Goal: Task Accomplishment & Management: Complete application form

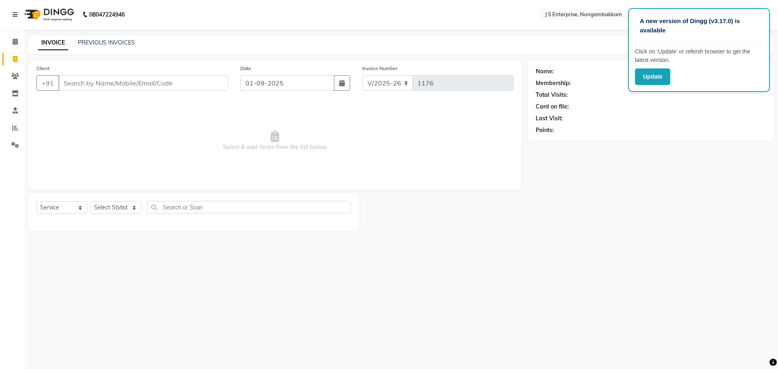
select select "7359"
select select "service"
drag, startPoint x: 92, startPoint y: 39, endPoint x: 104, endPoint y: 42, distance: 12.2
click at [93, 38] on div "INVOICE PREVIOUS INVOICES Create New Save" at bounding box center [401, 44] width 746 height 19
click at [114, 41] on link "PREVIOUS INVOICES" at bounding box center [106, 42] width 57 height 7
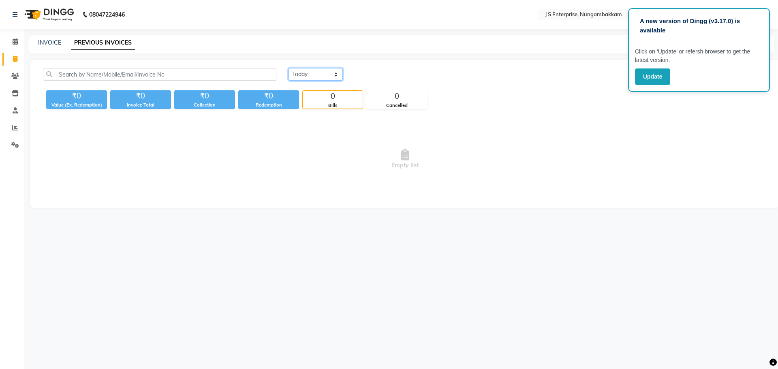
click at [313, 79] on select "Today Yesterday Custom Range" at bounding box center [316, 74] width 54 height 13
select select "range"
click at [289, 68] on select "Today Yesterday Custom Range" at bounding box center [316, 74] width 54 height 13
click at [404, 77] on input "01-09-2025" at bounding box center [382, 74] width 57 height 11
select select "9"
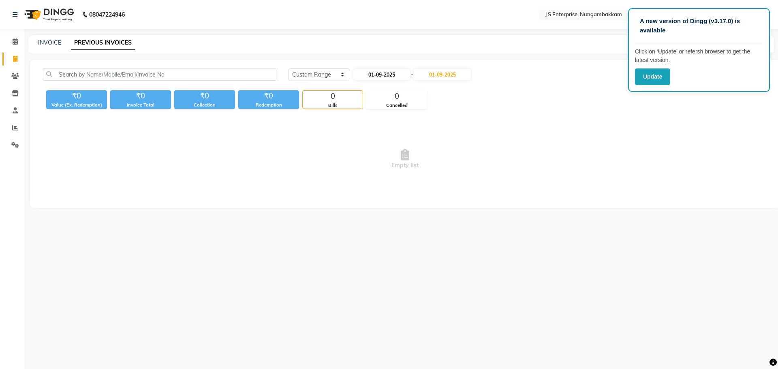
select select "2025"
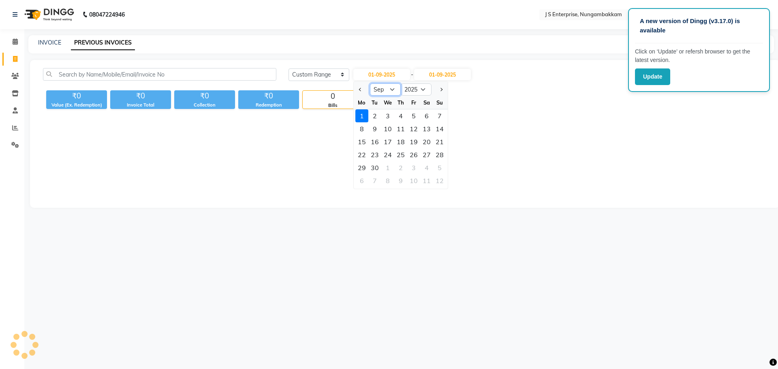
drag, startPoint x: 390, startPoint y: 90, endPoint x: 395, endPoint y: 93, distance: 5.6
click at [391, 90] on select "Jan Feb Mar Apr May Jun Jul Aug Sep Oct Nov Dec" at bounding box center [385, 90] width 31 height 12
select select "8"
click at [370, 84] on select "Jan Feb Mar Apr May Jun Jul Aug Sep Oct Nov Dec" at bounding box center [385, 90] width 31 height 12
click at [418, 167] on div "29" at bounding box center [413, 167] width 13 height 13
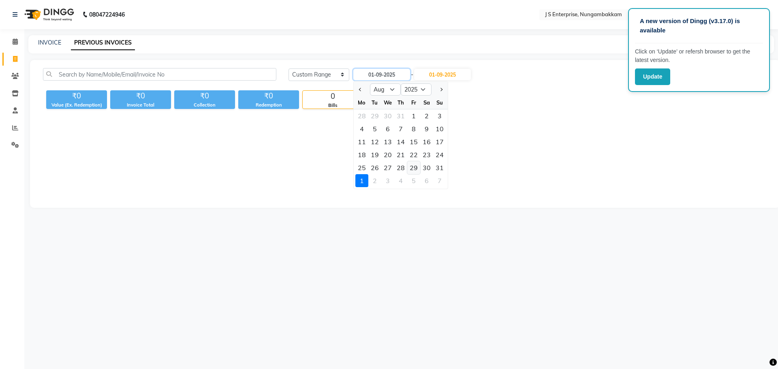
type input "[DATE]"
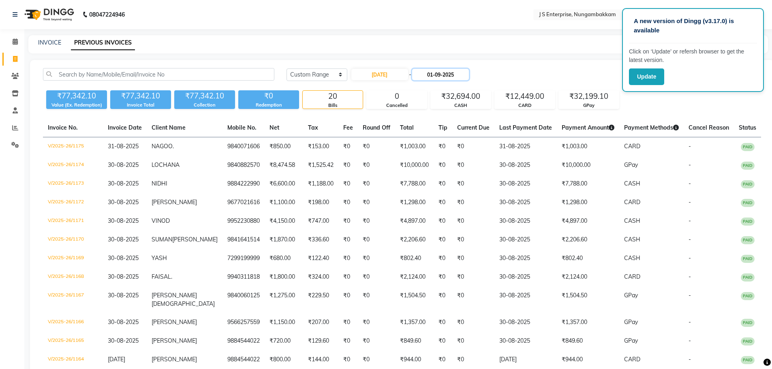
click at [450, 73] on input "01-09-2025" at bounding box center [440, 74] width 57 height 11
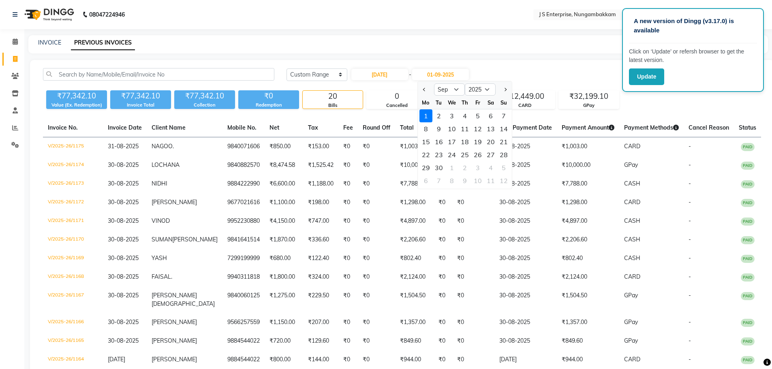
click at [428, 89] on div at bounding box center [426, 89] width 16 height 13
click at [425, 90] on span "Previous month" at bounding box center [424, 89] width 3 height 3
select select "8"
click at [481, 169] on div "29" at bounding box center [478, 167] width 13 height 13
type input "[DATE]"
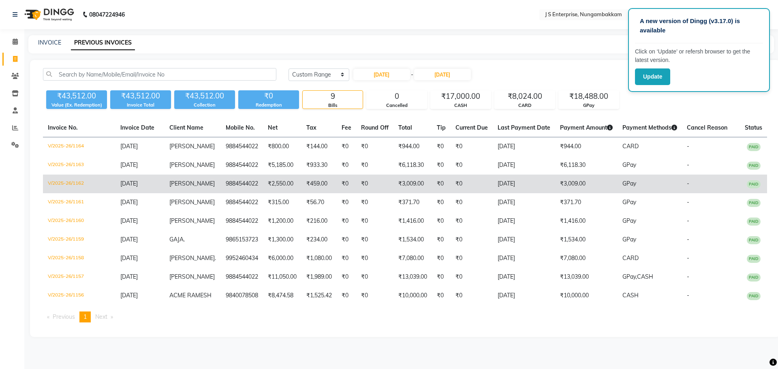
click at [171, 182] on td "[PERSON_NAME]" at bounding box center [193, 184] width 56 height 19
click at [73, 186] on td "V/2025-26/1162" at bounding box center [79, 184] width 73 height 19
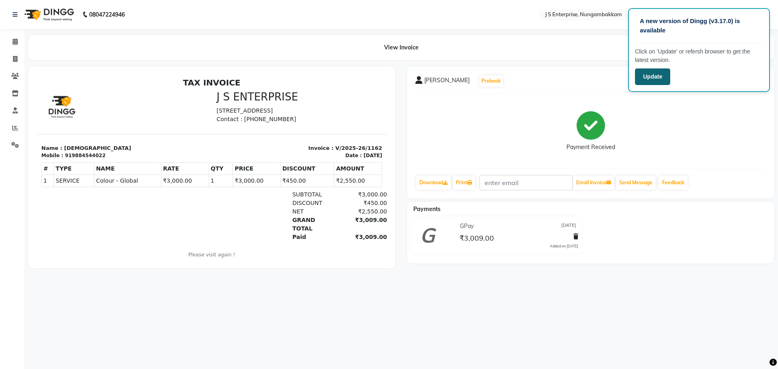
click at [642, 76] on button "Update" at bounding box center [652, 77] width 35 height 17
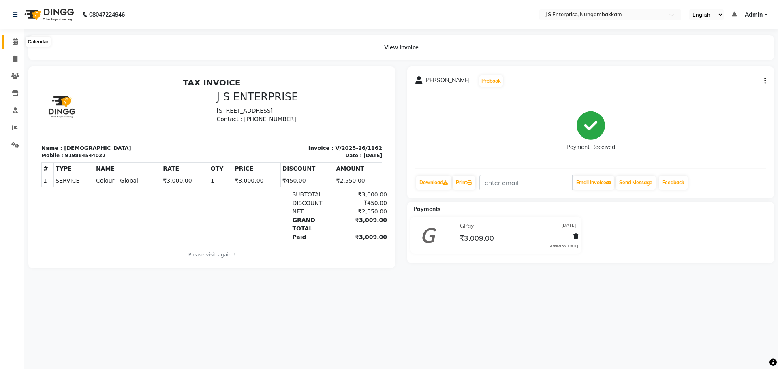
click at [14, 41] on icon at bounding box center [15, 42] width 5 height 6
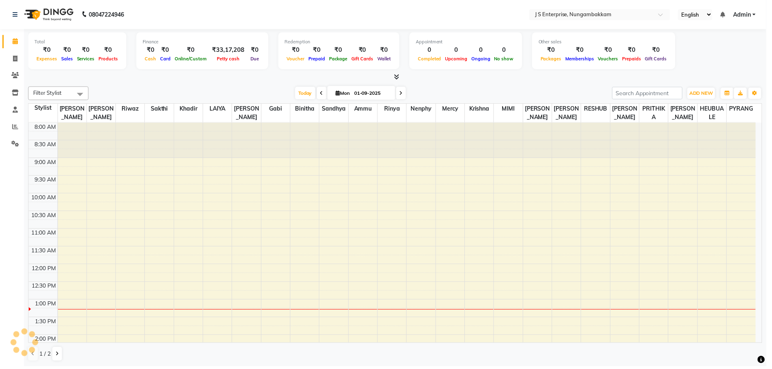
scroll to position [179, 0]
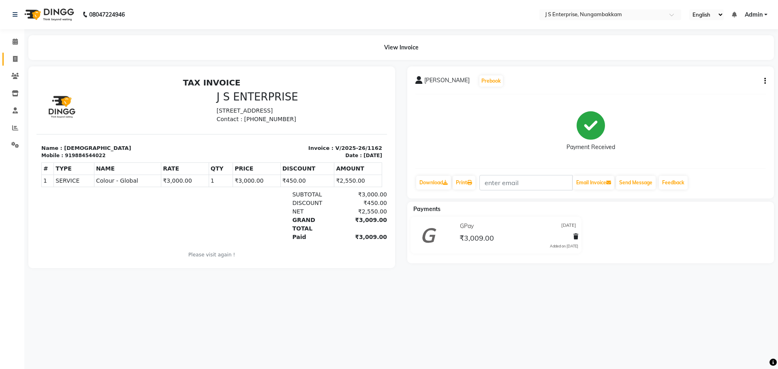
click at [18, 54] on li "Invoice" at bounding box center [12, 59] width 24 height 17
click at [17, 55] on span at bounding box center [15, 59] width 14 height 9
select select "service"
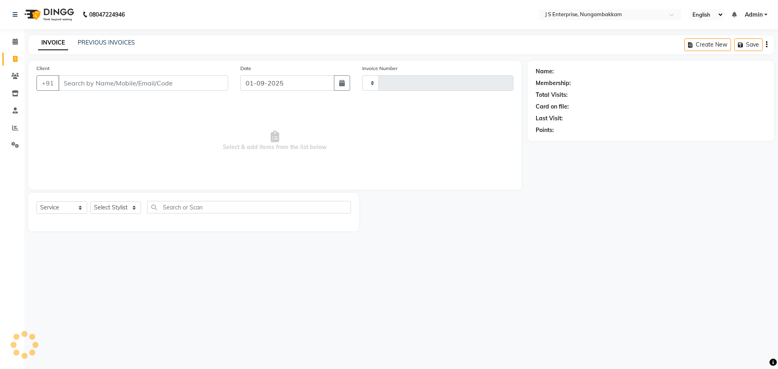
type input "1176"
select select "7359"
click at [84, 83] on input "Client" at bounding box center [143, 82] width 170 height 15
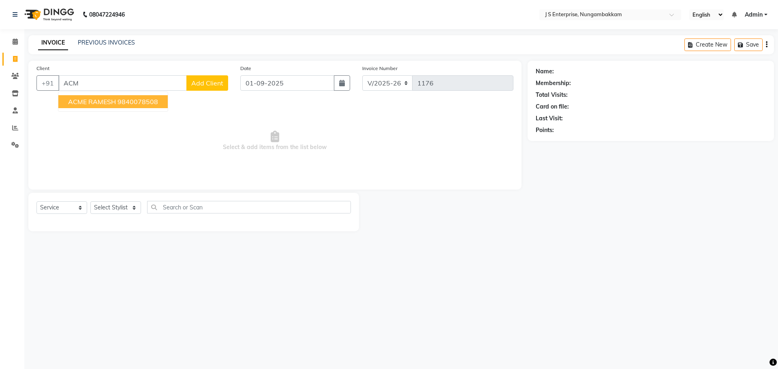
click at [106, 99] on span "ACME RAMESH" at bounding box center [92, 102] width 48 height 8
type input "9840078508"
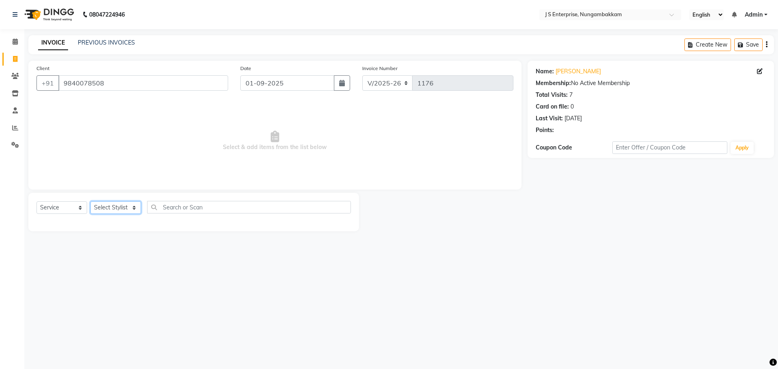
click at [118, 208] on select "Select Stylist ammu binitha gabi HEUBUALE Julia Smith Justin khadir krishna LAI…" at bounding box center [115, 208] width 51 height 13
select select "63765"
click at [90, 202] on select "Select Stylist ammu binitha gabi HEUBUALE Julia Smith Justin khadir krishna LAI…" at bounding box center [115, 208] width 51 height 13
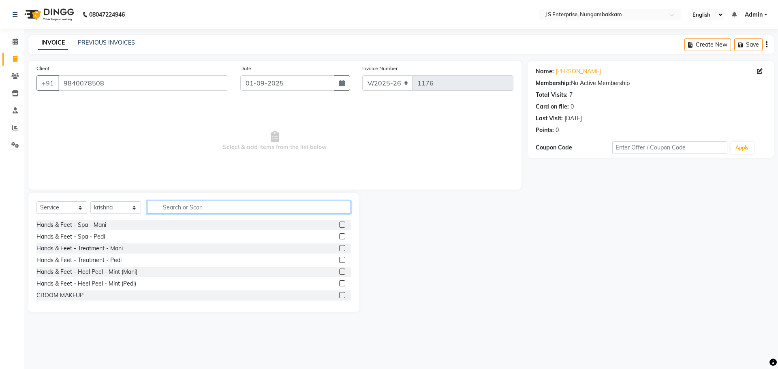
click at [242, 209] on input "text" at bounding box center [249, 207] width 204 height 13
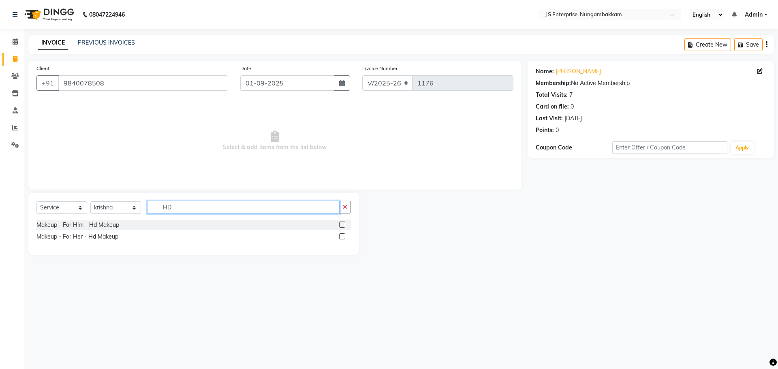
type input "HD"
click at [342, 225] on label at bounding box center [342, 225] width 6 height 6
click at [342, 225] on input "checkbox" at bounding box center [341, 225] width 5 height 5
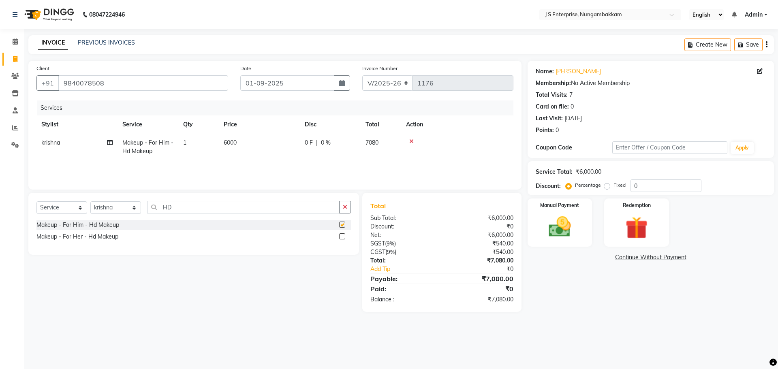
checkbox input "false"
click at [233, 146] on td "6000" at bounding box center [259, 147] width 81 height 27
select select "63765"
drag, startPoint x: 297, startPoint y: 145, endPoint x: 247, endPoint y: 141, distance: 50.4
click at [247, 141] on tr "ammu binitha gabi HEUBUALE Julia Smith Justin khadir krishna LAIYA MALIK mercy …" at bounding box center [274, 151] width 477 height 34
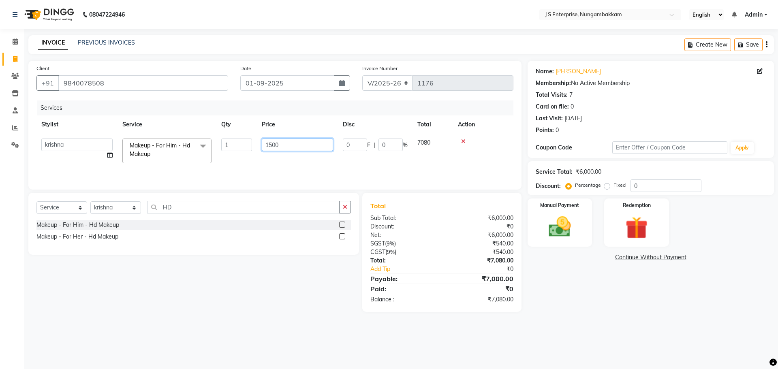
type input "15000"
click at [337, 166] on div "Services Stylist Service Qty Price Disc Total Action ammu binitha gabi HEUBUALE…" at bounding box center [274, 141] width 477 height 81
click at [622, 187] on label "Fixed" at bounding box center [620, 185] width 12 height 7
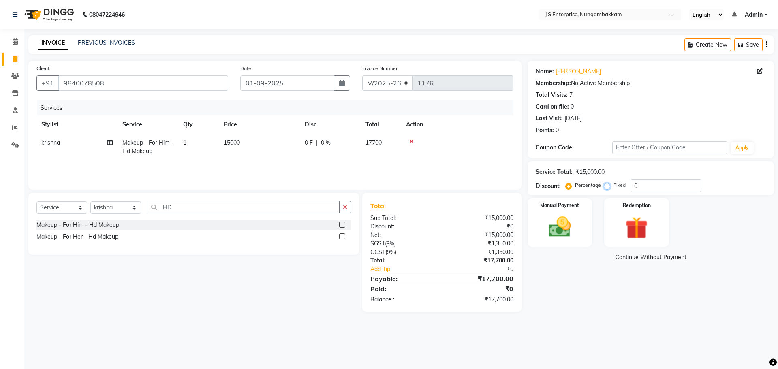
click at [612, 187] on input "Fixed" at bounding box center [609, 185] width 6 height 6
radio input "true"
drag, startPoint x: 652, startPoint y: 183, endPoint x: 567, endPoint y: 175, distance: 85.6
click at [567, 175] on div "Service Total: ₹15,000.00 Discount: Percentage Fixed 0" at bounding box center [651, 179] width 230 height 28
type input "2700"
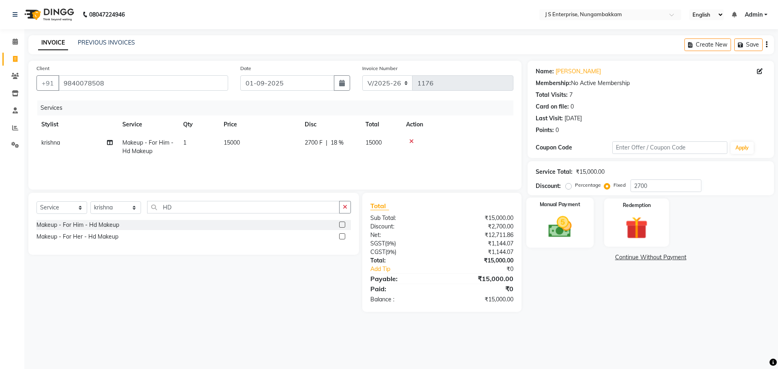
click at [567, 231] on img at bounding box center [560, 227] width 38 height 27
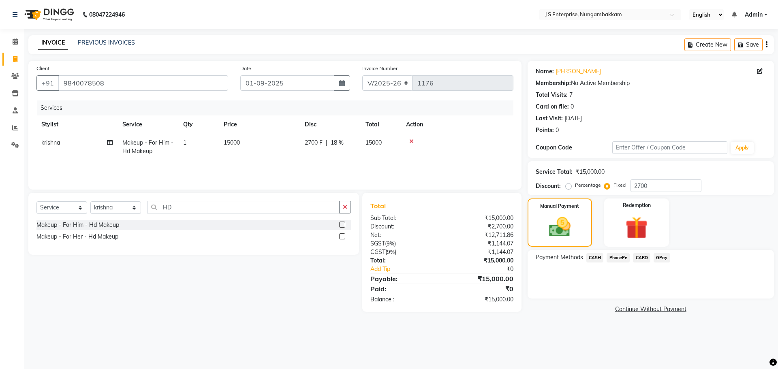
click at [668, 260] on span "GPay" at bounding box center [662, 257] width 17 height 9
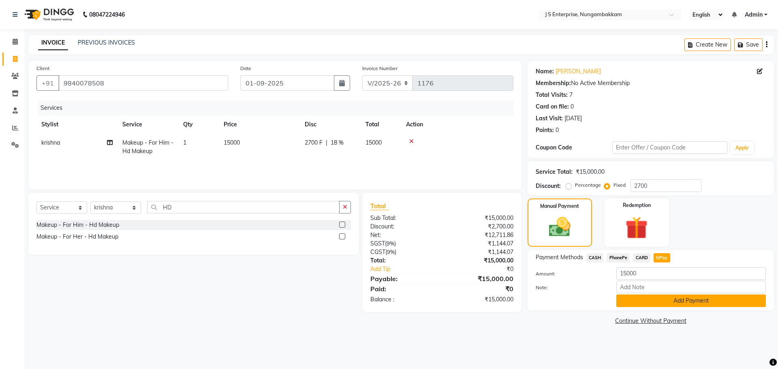
click at [666, 303] on button "Add Payment" at bounding box center [692, 301] width 150 height 13
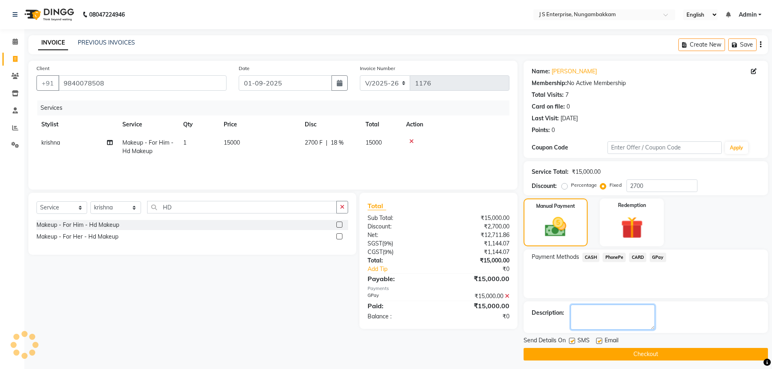
click at [589, 315] on textarea at bounding box center [613, 317] width 84 height 25
type textarea "MAM GPAY"
click at [591, 352] on button "Checkout" at bounding box center [646, 354] width 244 height 13
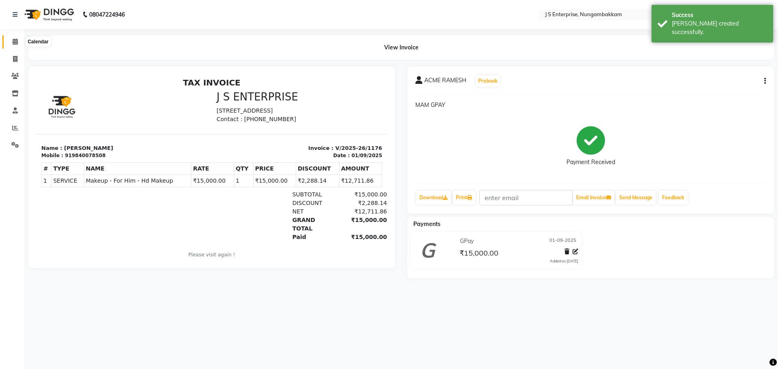
click at [9, 46] on span at bounding box center [15, 41] width 14 height 9
